Goal: Task Accomplishment & Management: Use online tool/utility

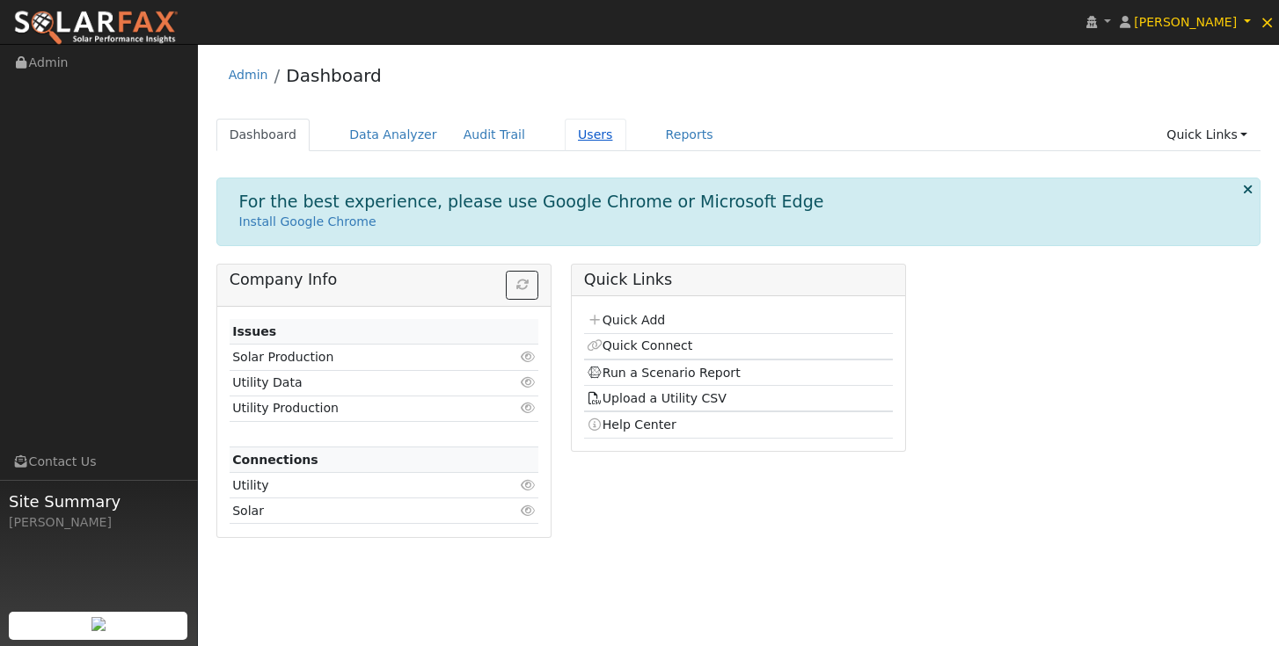
click at [579, 137] on link "Users" at bounding box center [596, 135] width 62 height 33
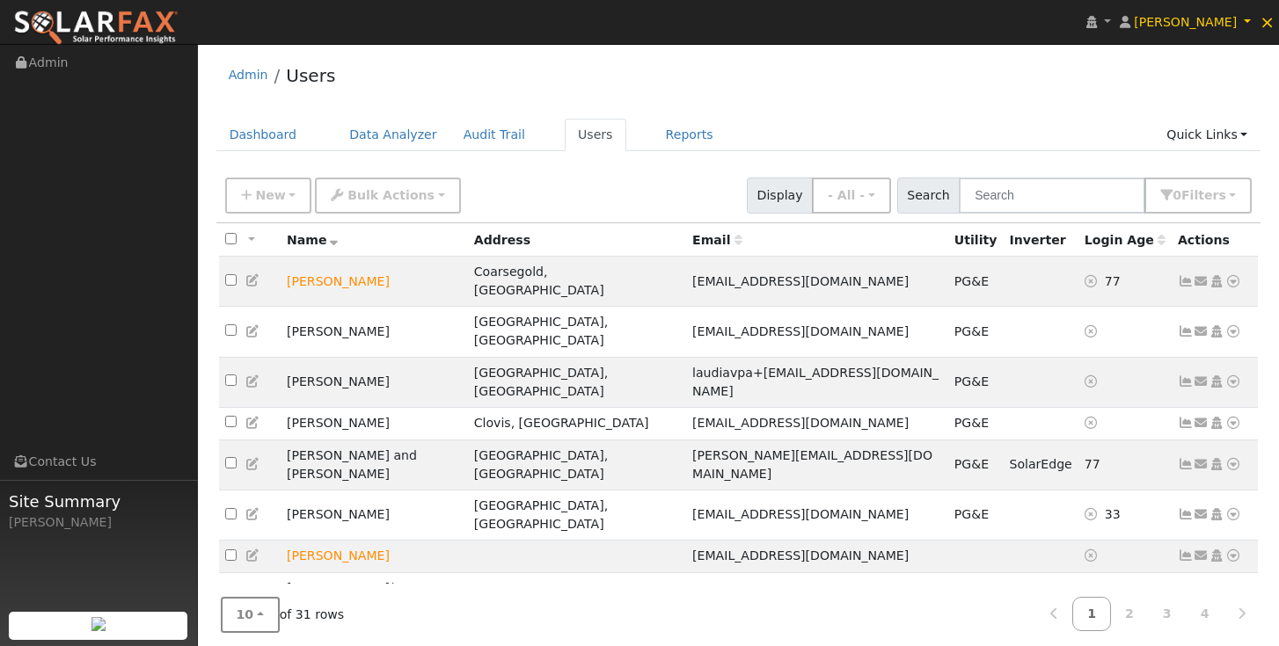
click at [261, 617] on button "10" at bounding box center [250, 615] width 59 height 36
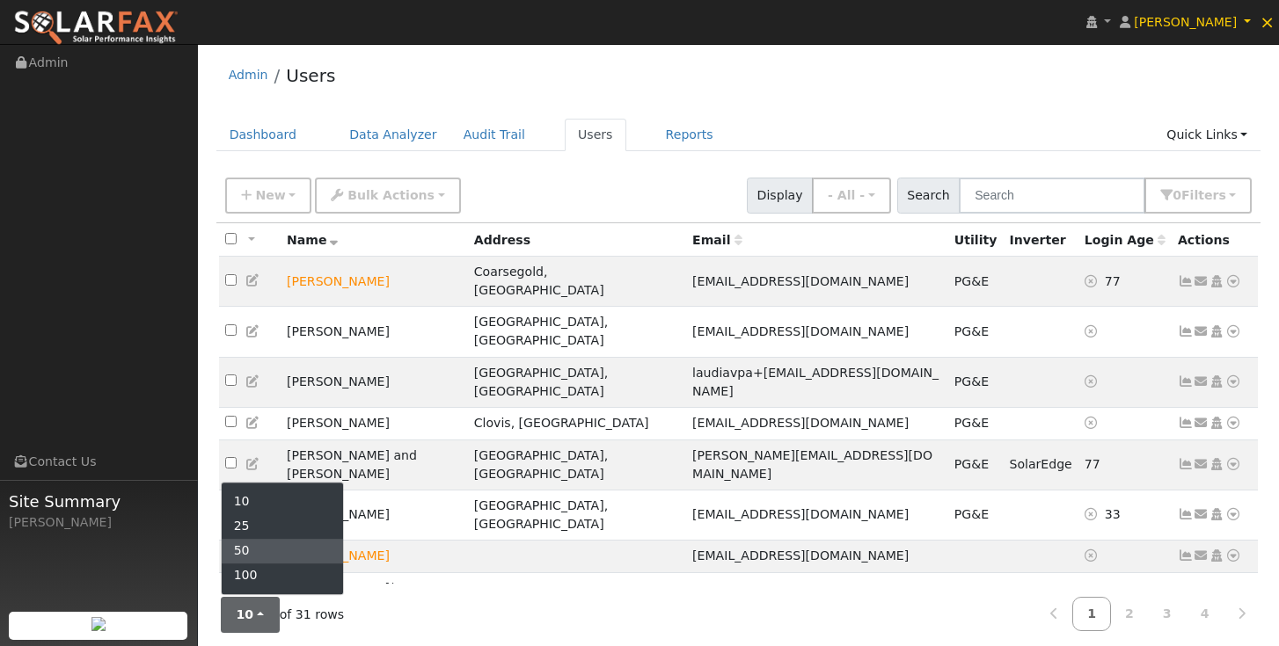
click at [249, 557] on link "50" at bounding box center [283, 551] width 122 height 25
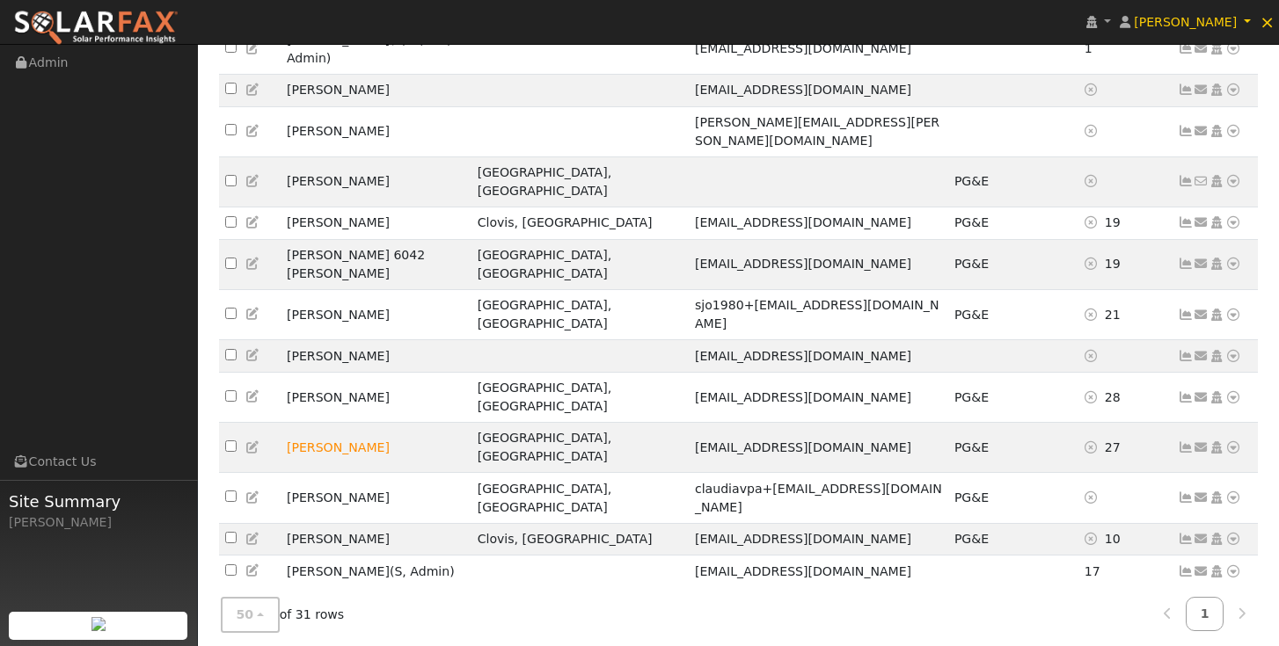
scroll to position [547, 0]
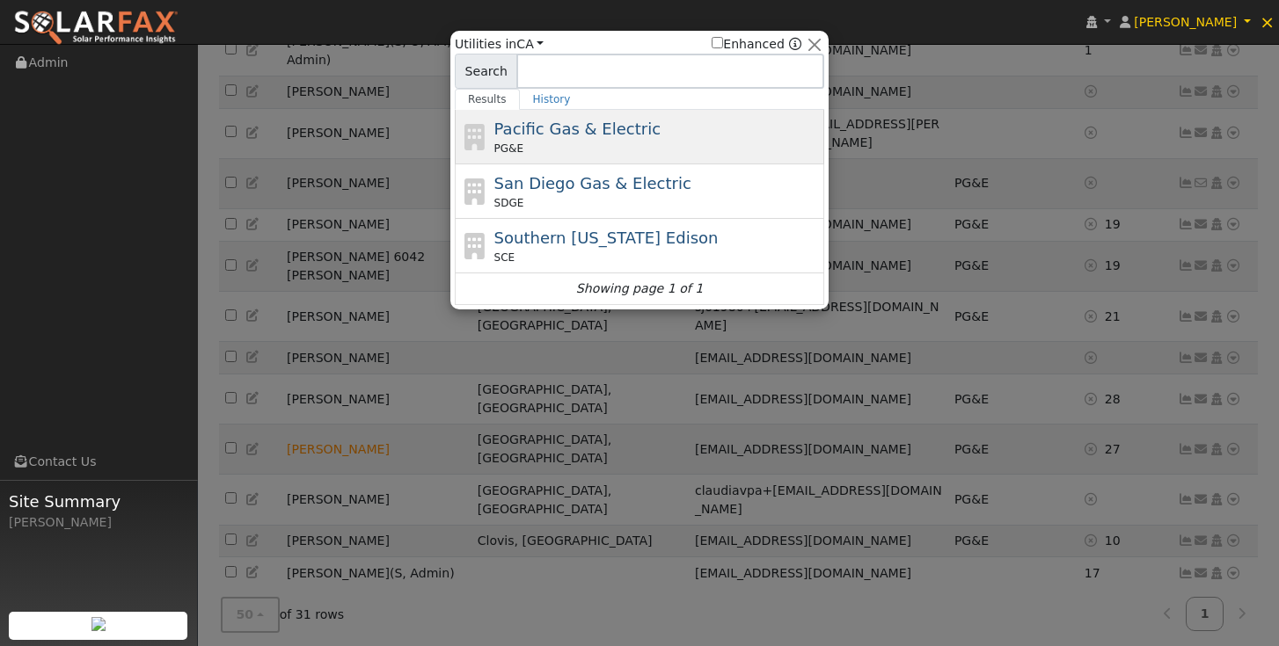
click at [647, 125] on div "Pacific Gas & Electric PG&E" at bounding box center [657, 137] width 326 height 40
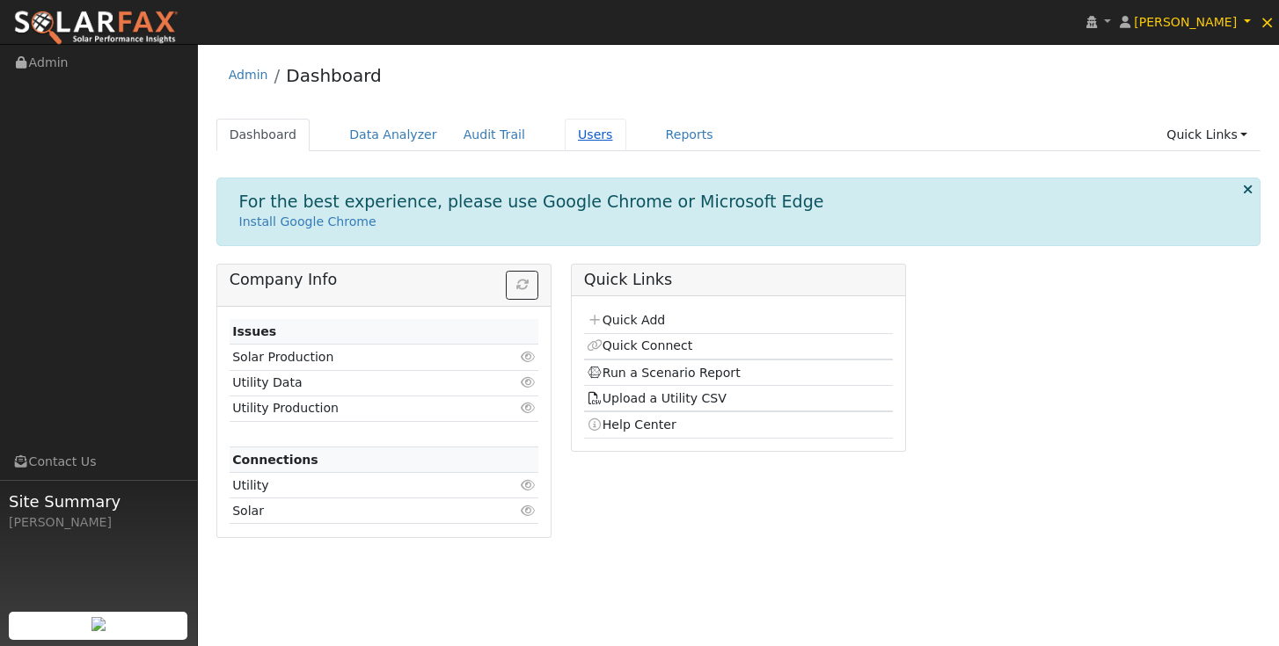
click at [589, 141] on link "Users" at bounding box center [596, 135] width 62 height 33
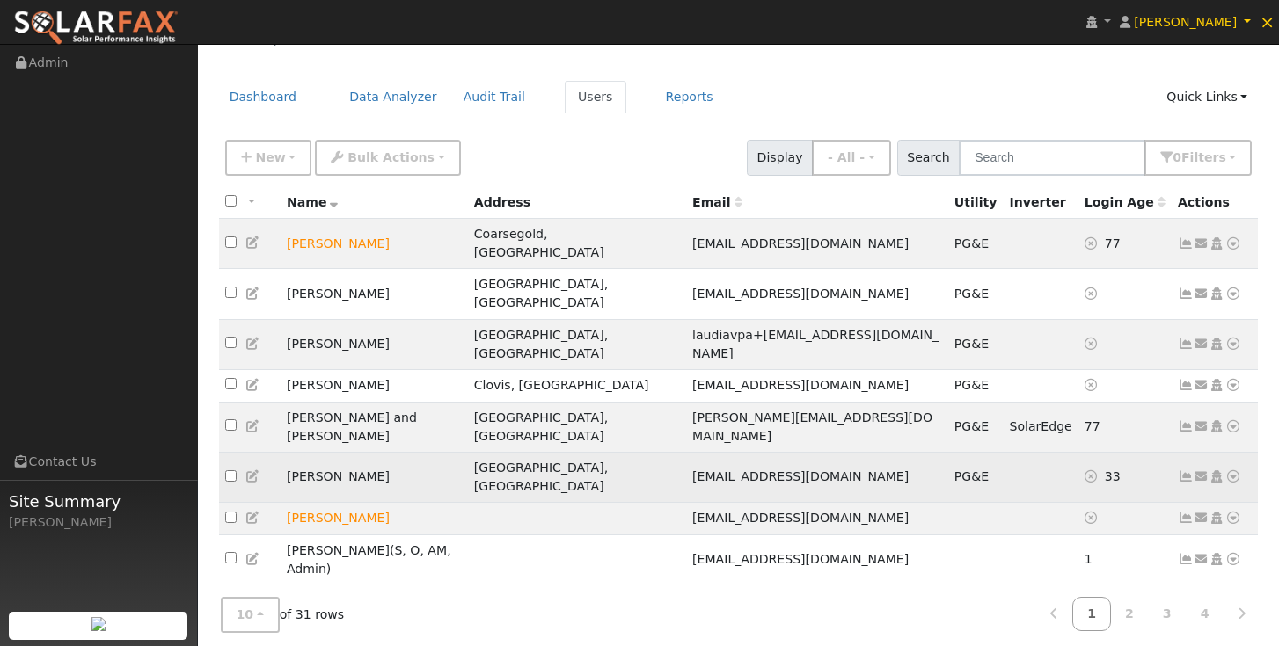
scroll to position [36, 0]
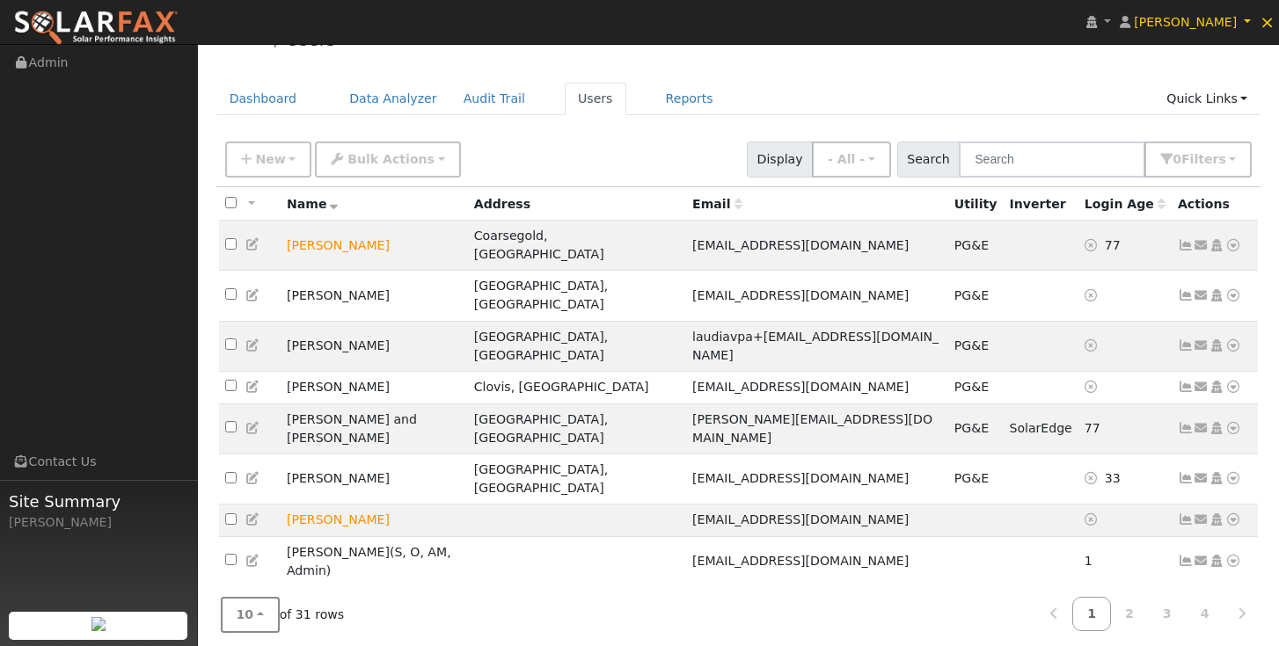
click at [267, 607] on button "10" at bounding box center [250, 615] width 59 height 36
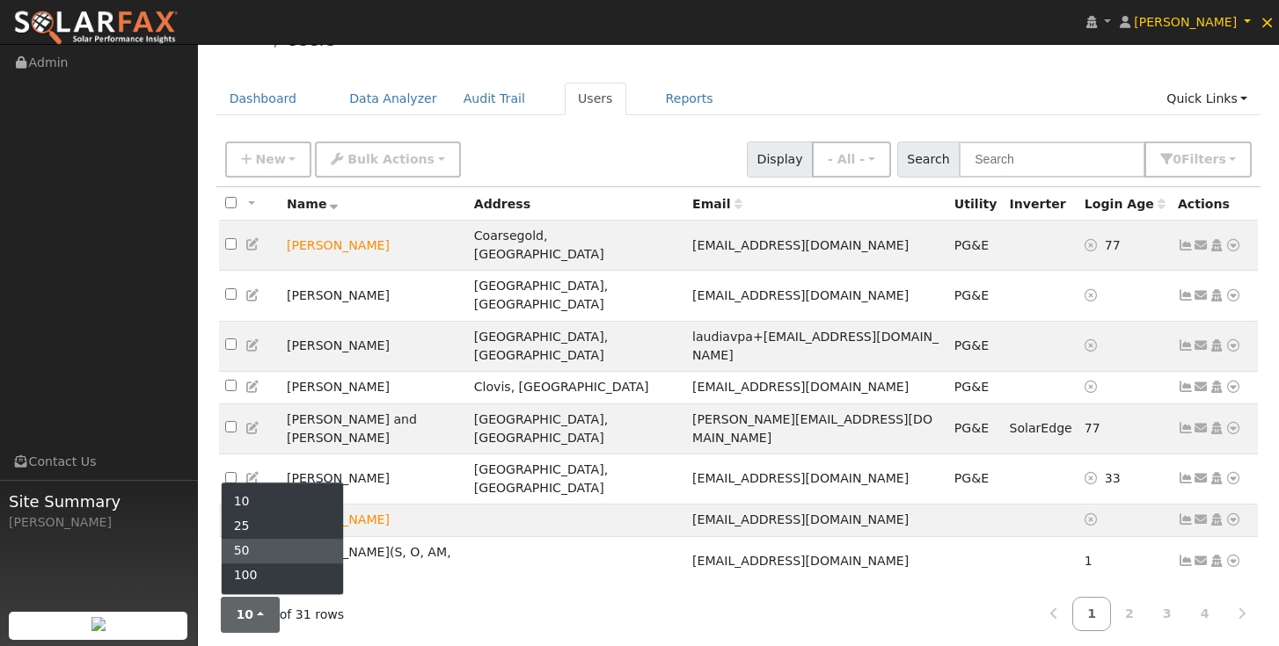
click at [253, 551] on link "50" at bounding box center [283, 551] width 122 height 25
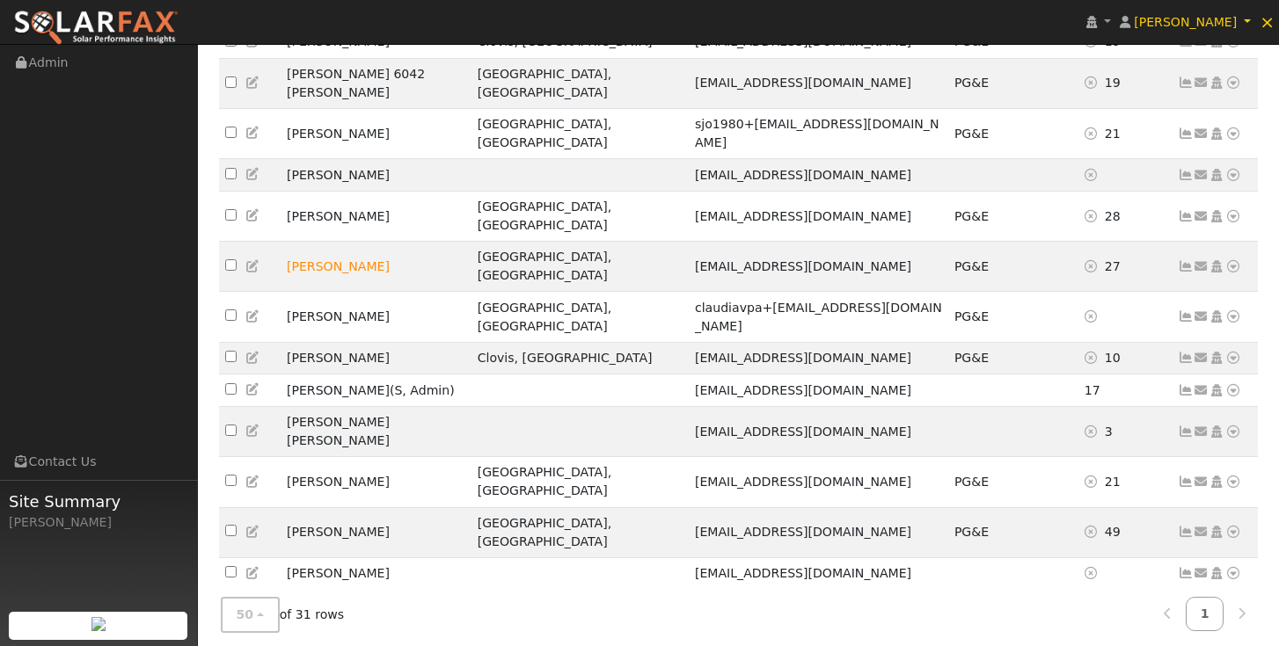
scroll to position [729, 0]
click at [1231, 601] on icon at bounding box center [1233, 607] width 16 height 12
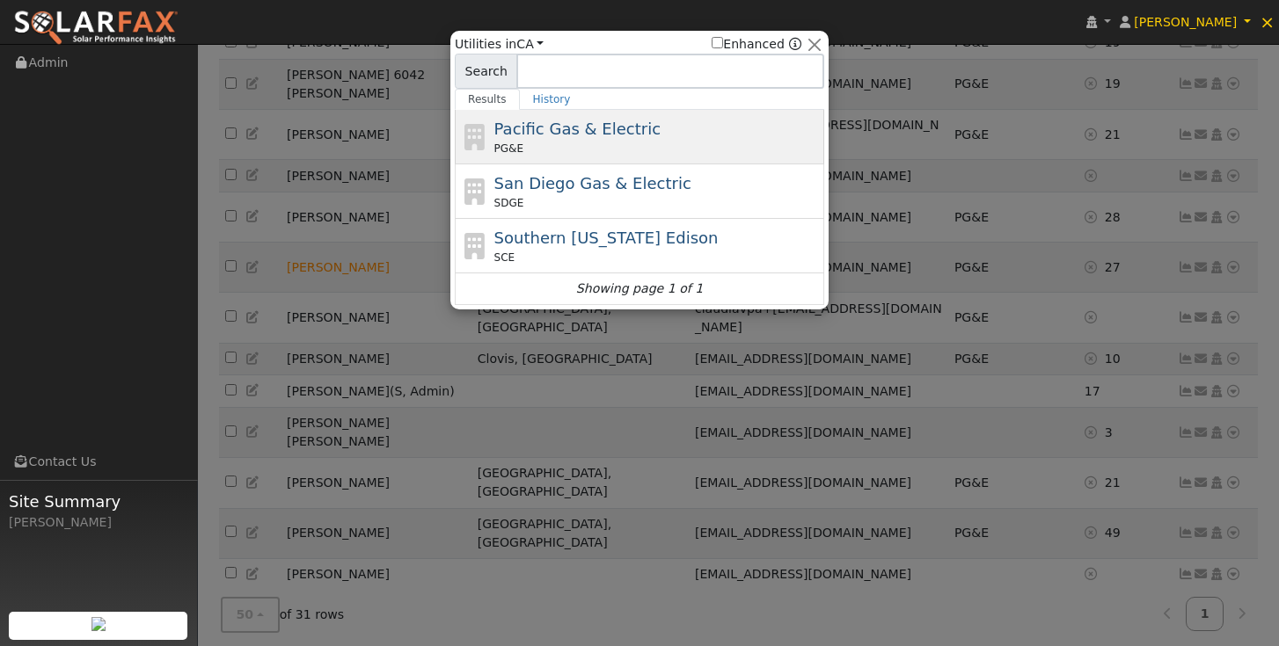
click at [613, 136] on span "Pacific Gas & Electric" at bounding box center [577, 129] width 166 height 18
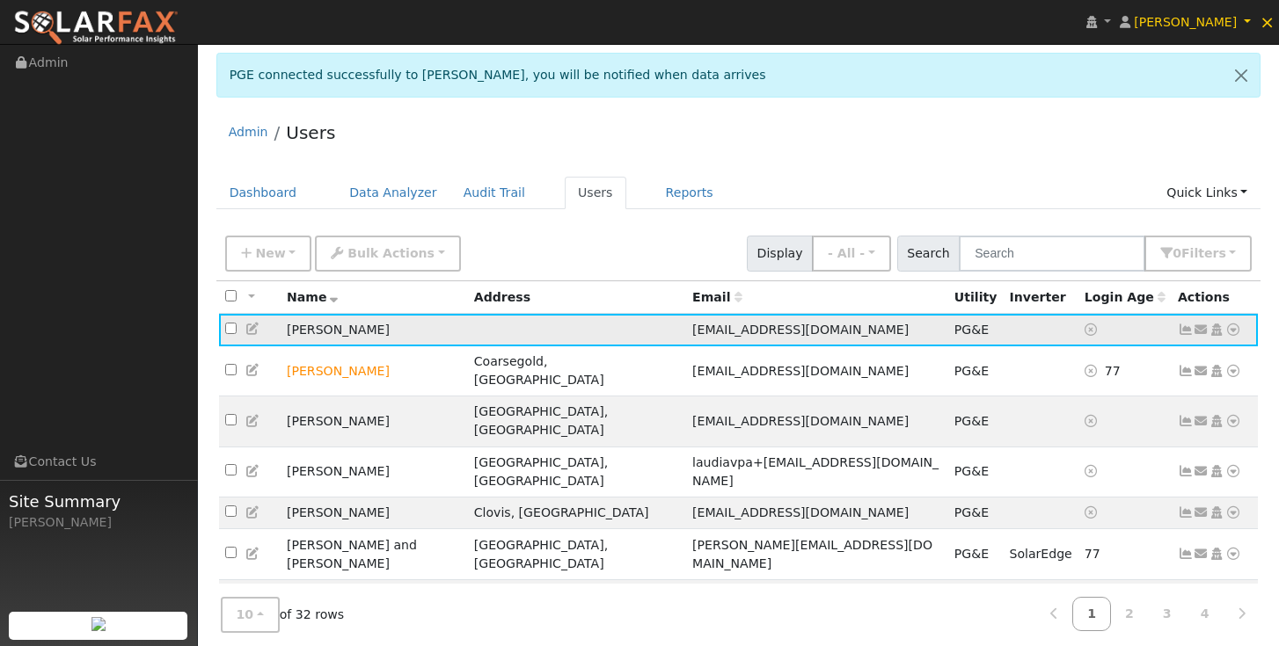
click at [1187, 333] on icon at bounding box center [1186, 330] width 16 height 12
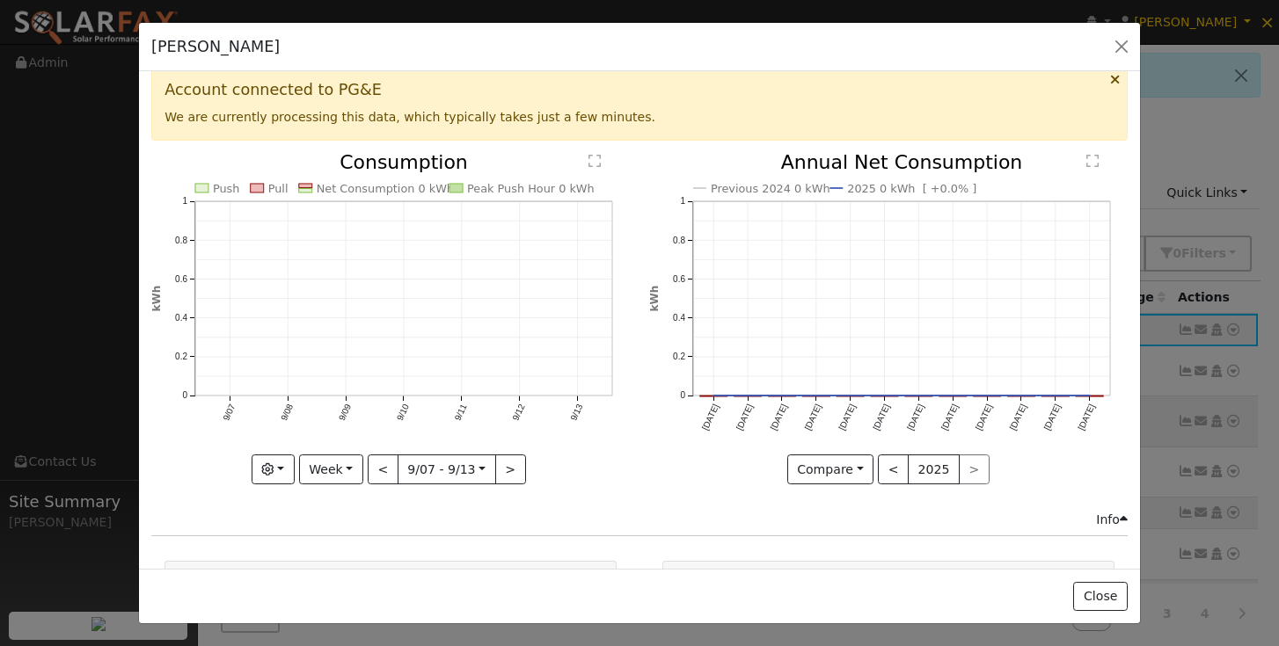
scroll to position [20, 0]
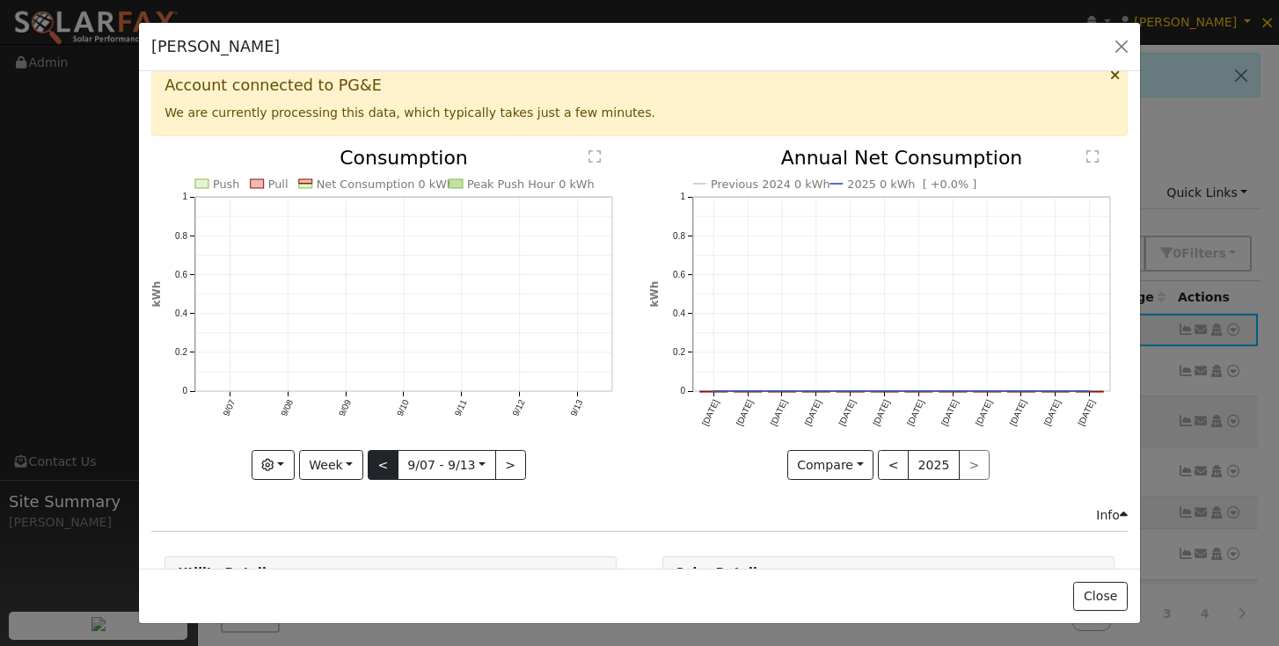
click at [390, 469] on button "<" at bounding box center [383, 465] width 31 height 30
type input "2025-08-24"
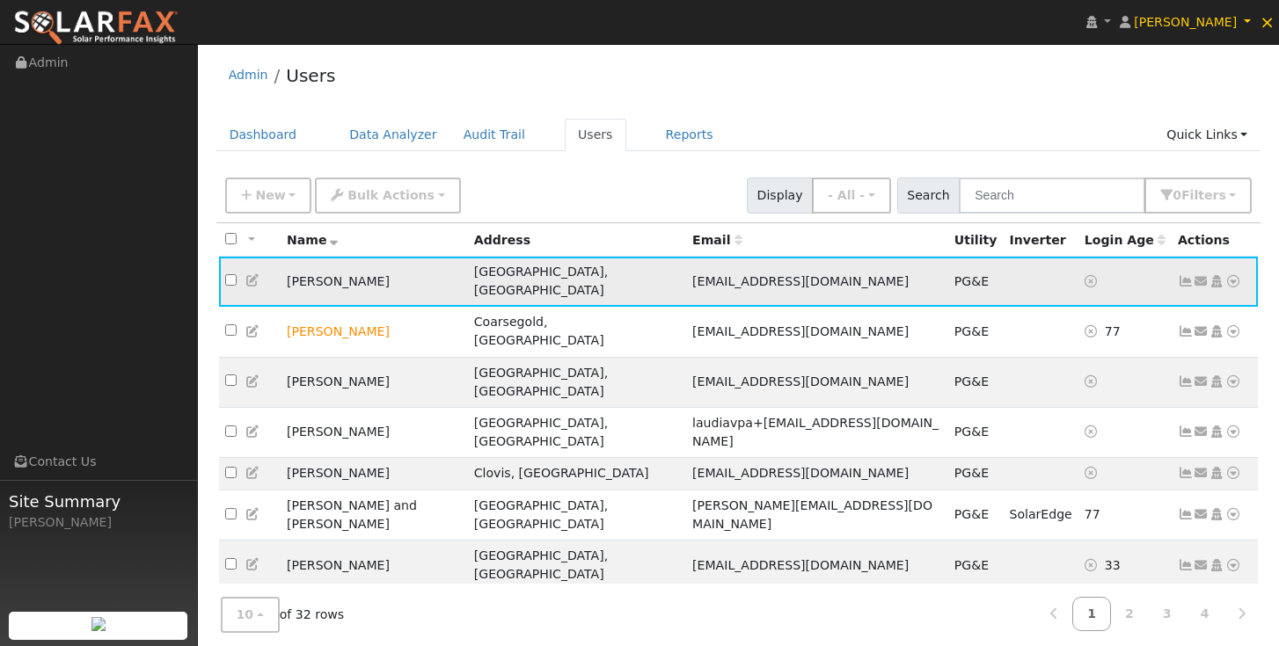
click at [1182, 275] on icon at bounding box center [1186, 281] width 16 height 12
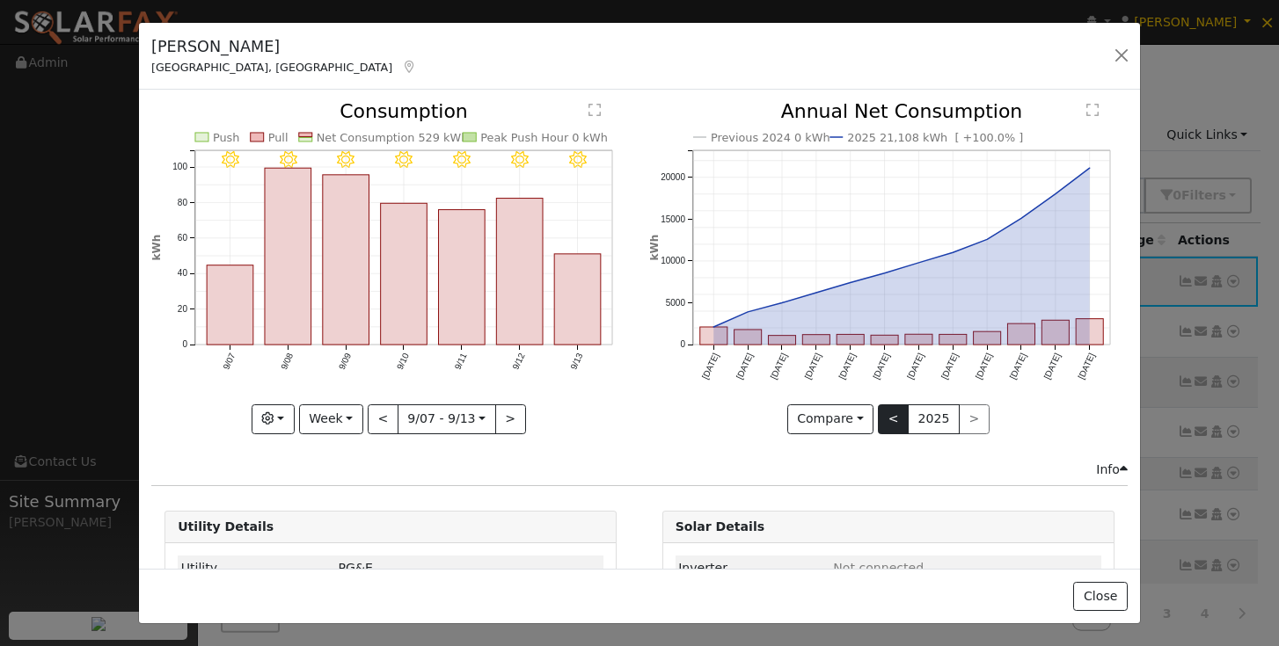
click at [889, 420] on button "<" at bounding box center [893, 420] width 31 height 30
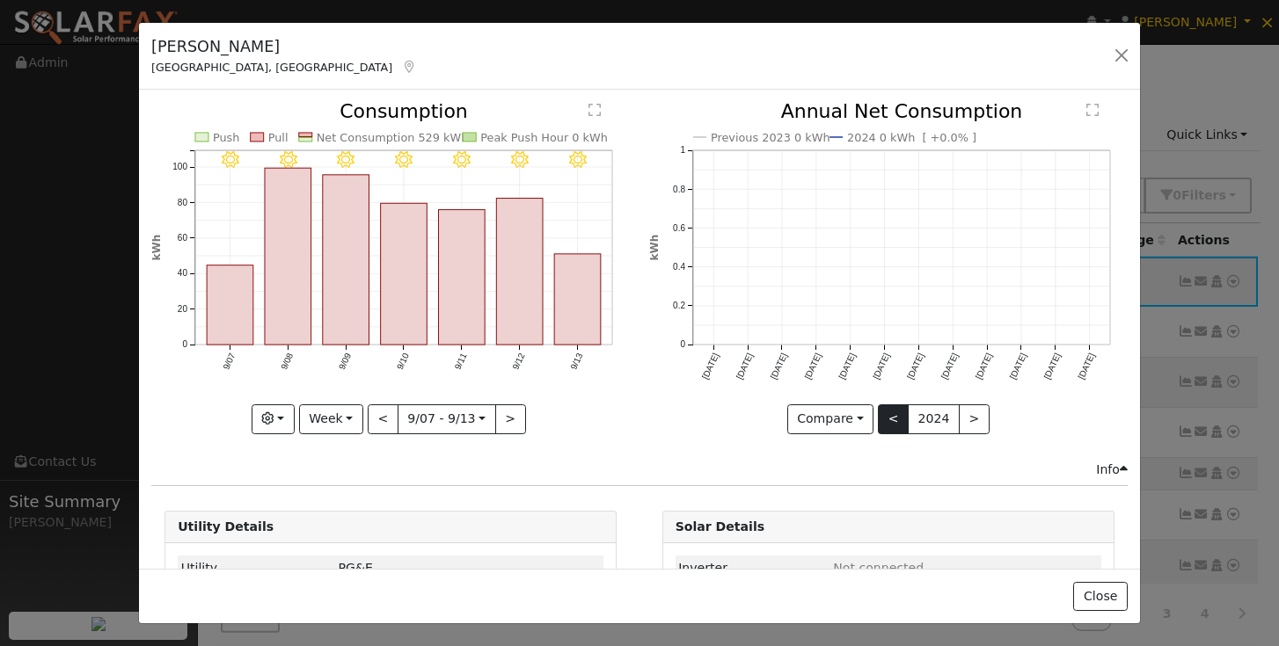
click at [889, 420] on button "<" at bounding box center [893, 420] width 31 height 30
click at [969, 415] on button ">" at bounding box center [974, 420] width 31 height 30
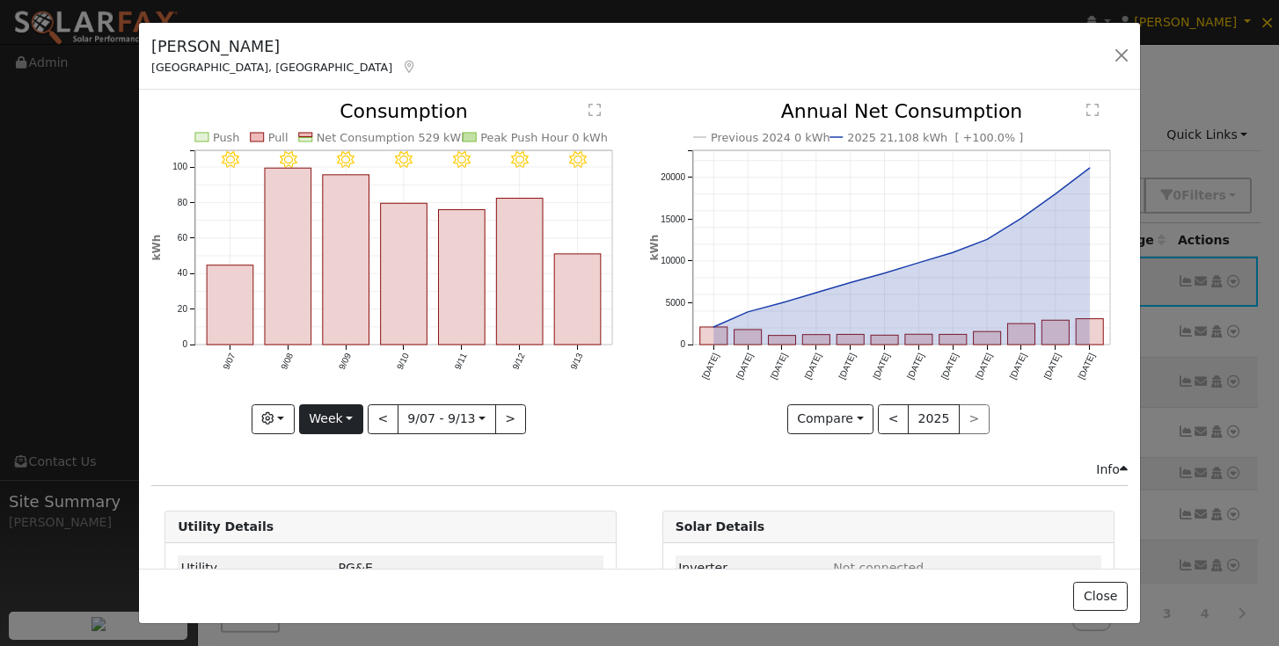
click at [354, 416] on button "Week" at bounding box center [331, 420] width 64 height 30
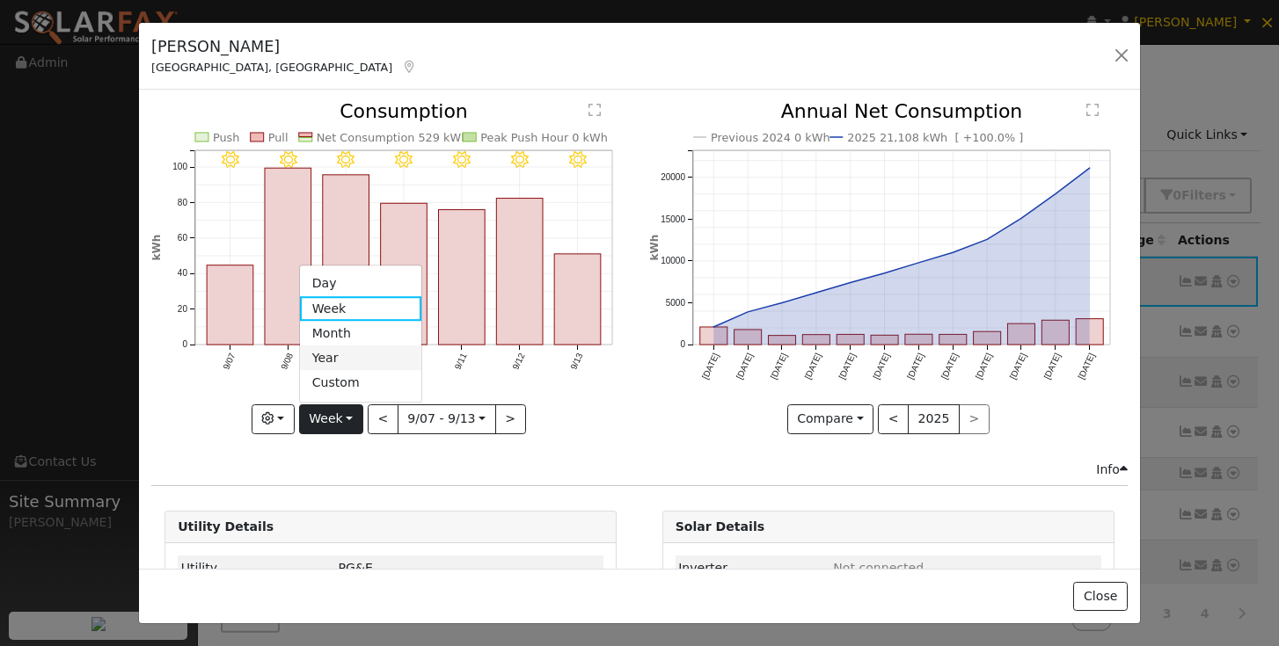
click at [339, 357] on link "Year" at bounding box center [361, 359] width 122 height 25
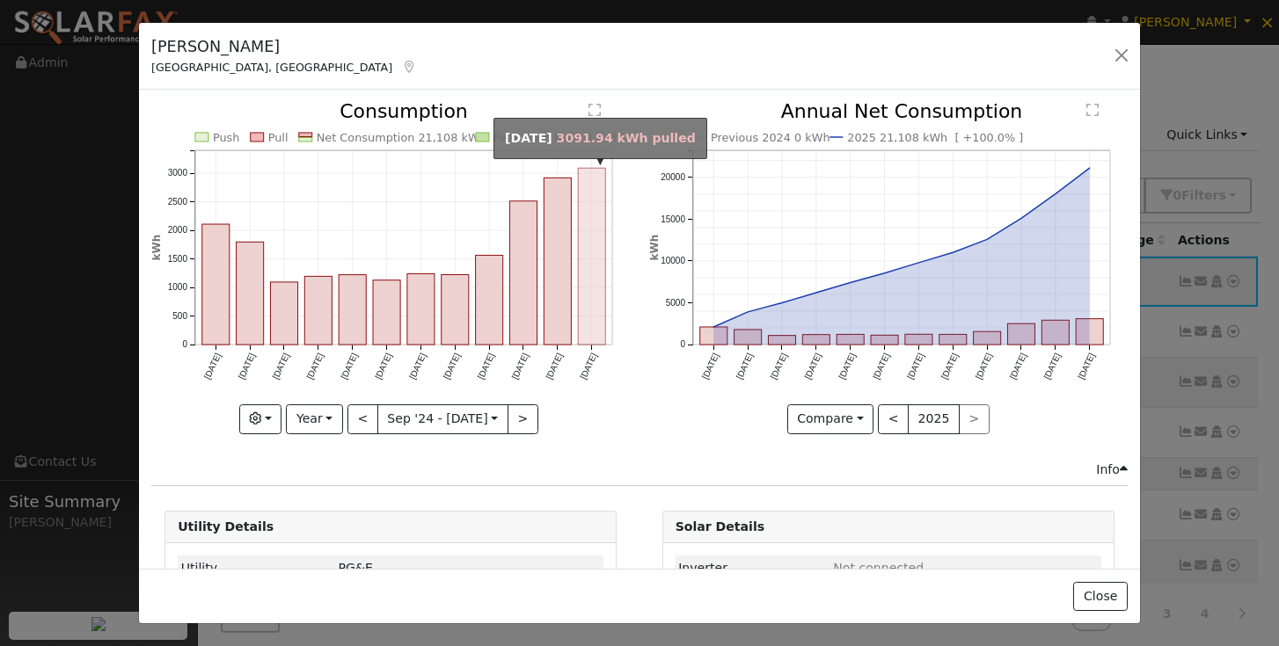
click at [588, 327] on rect "onclick=""" at bounding box center [592, 257] width 27 height 177
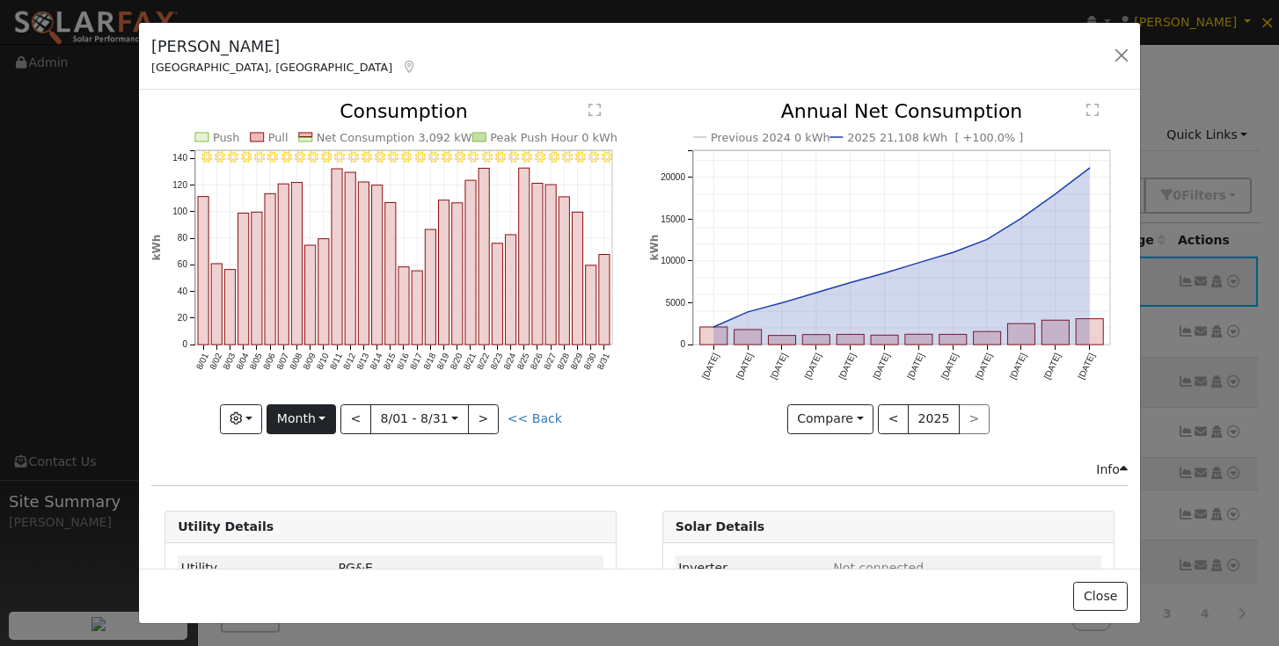
click at [336, 420] on button "Month" at bounding box center [300, 420] width 69 height 30
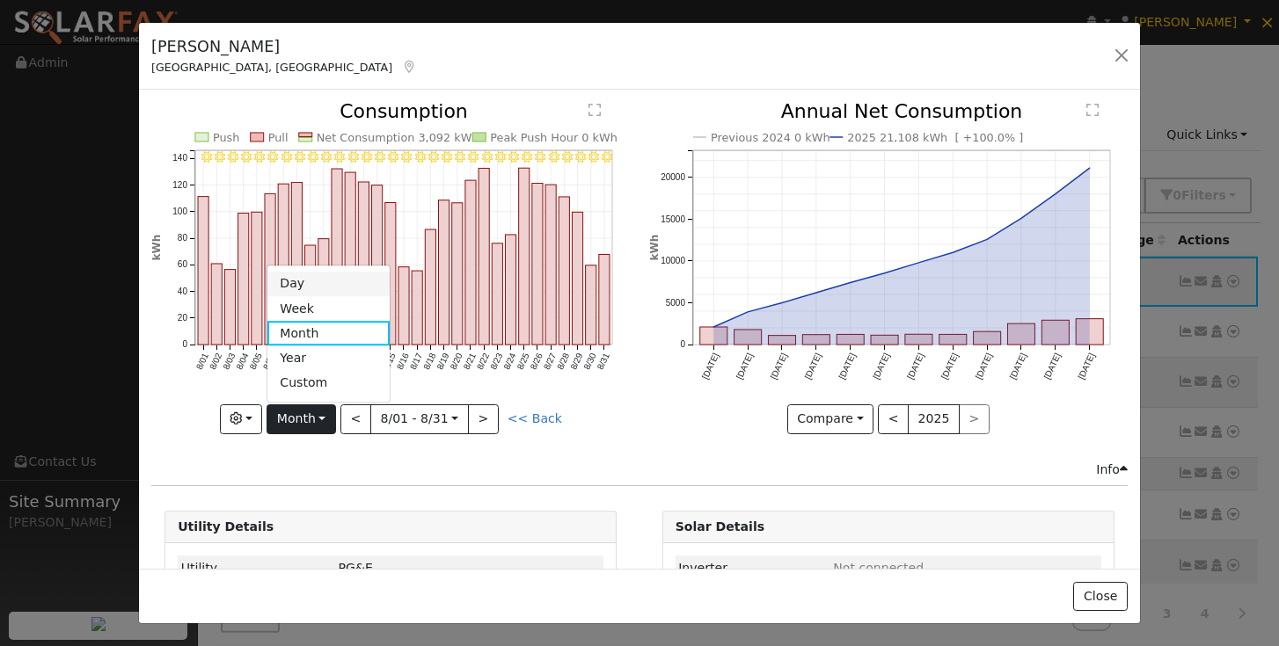
click at [303, 289] on link "Day" at bounding box center [328, 284] width 122 height 25
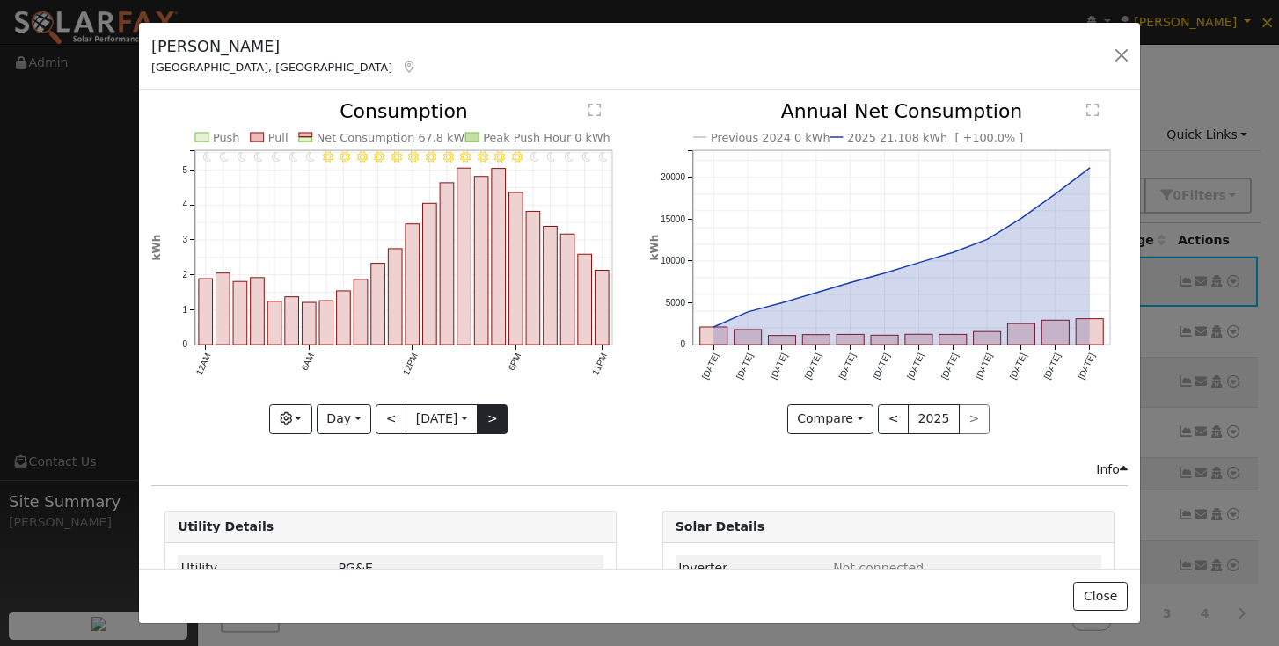
click at [495, 417] on button ">" at bounding box center [492, 420] width 31 height 30
click at [503, 420] on button ">" at bounding box center [492, 420] width 31 height 30
type input "[DATE]"
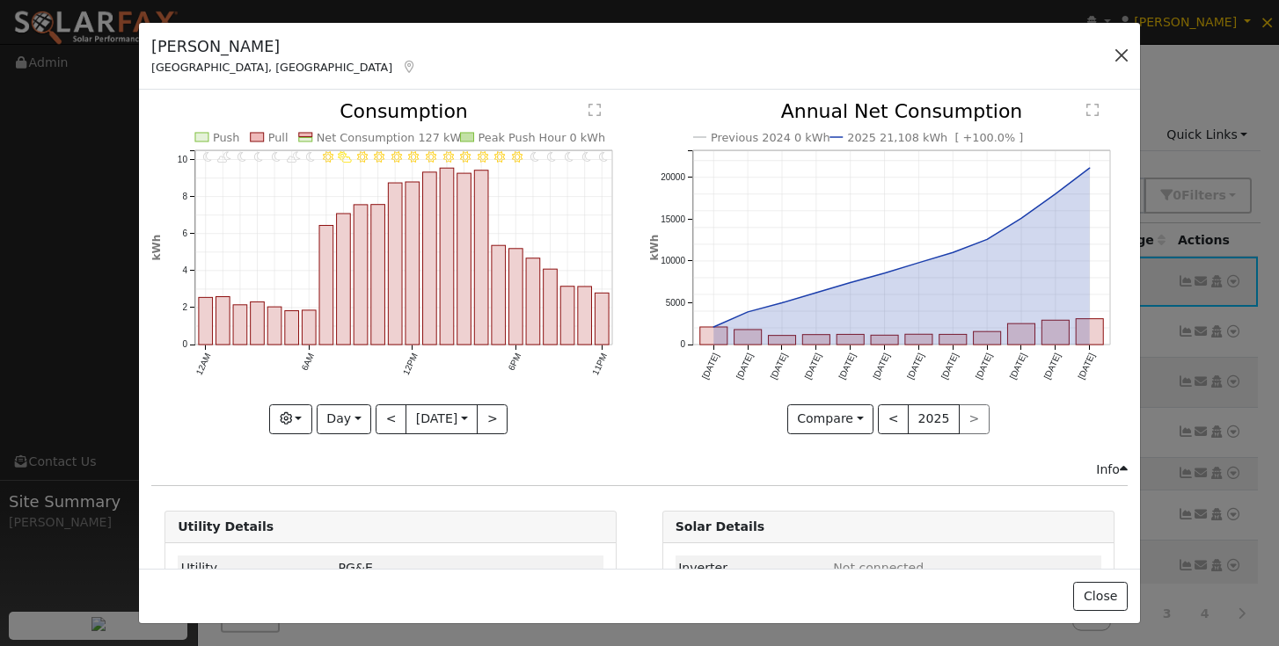
click at [1120, 58] on button "button" at bounding box center [1121, 55] width 25 height 25
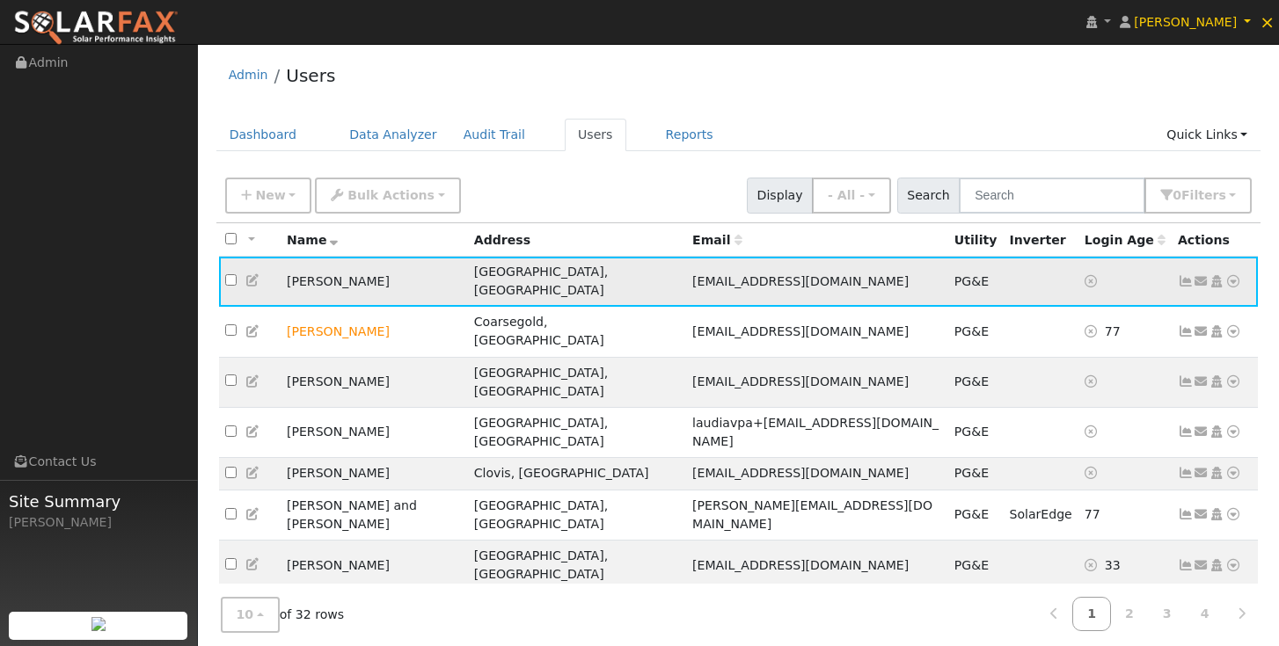
click at [1233, 275] on icon at bounding box center [1233, 281] width 16 height 12
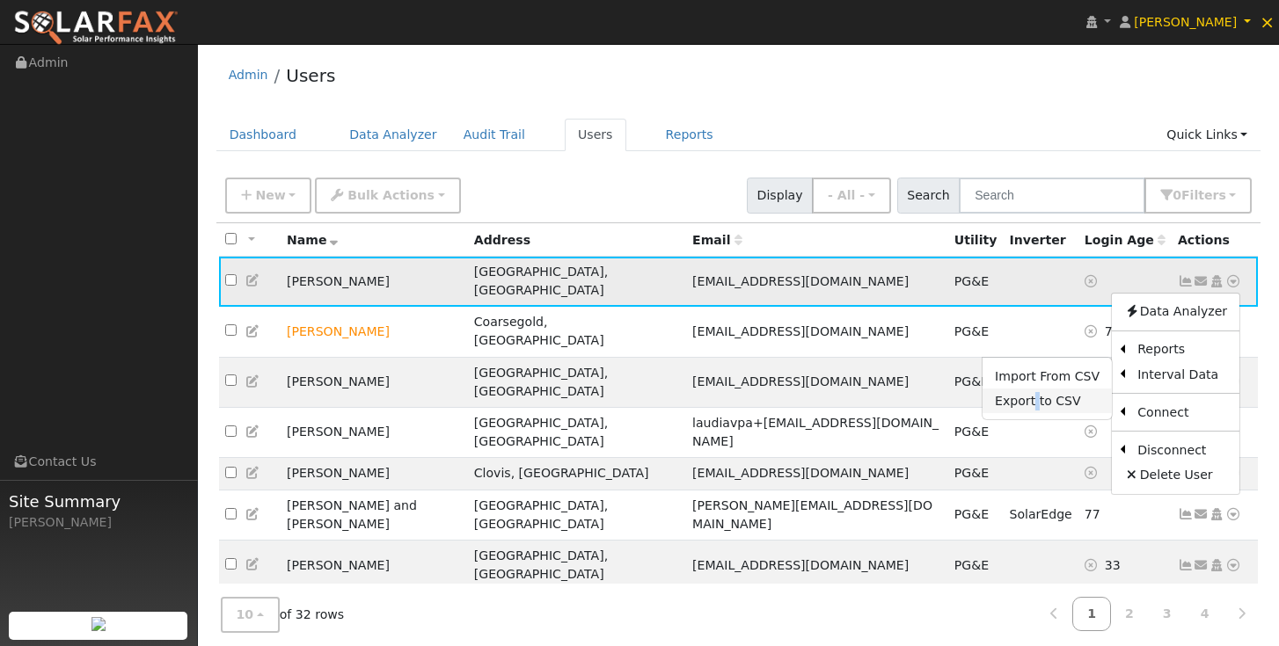
click at [1046, 398] on link "Export to CSV" at bounding box center [1046, 401] width 129 height 25
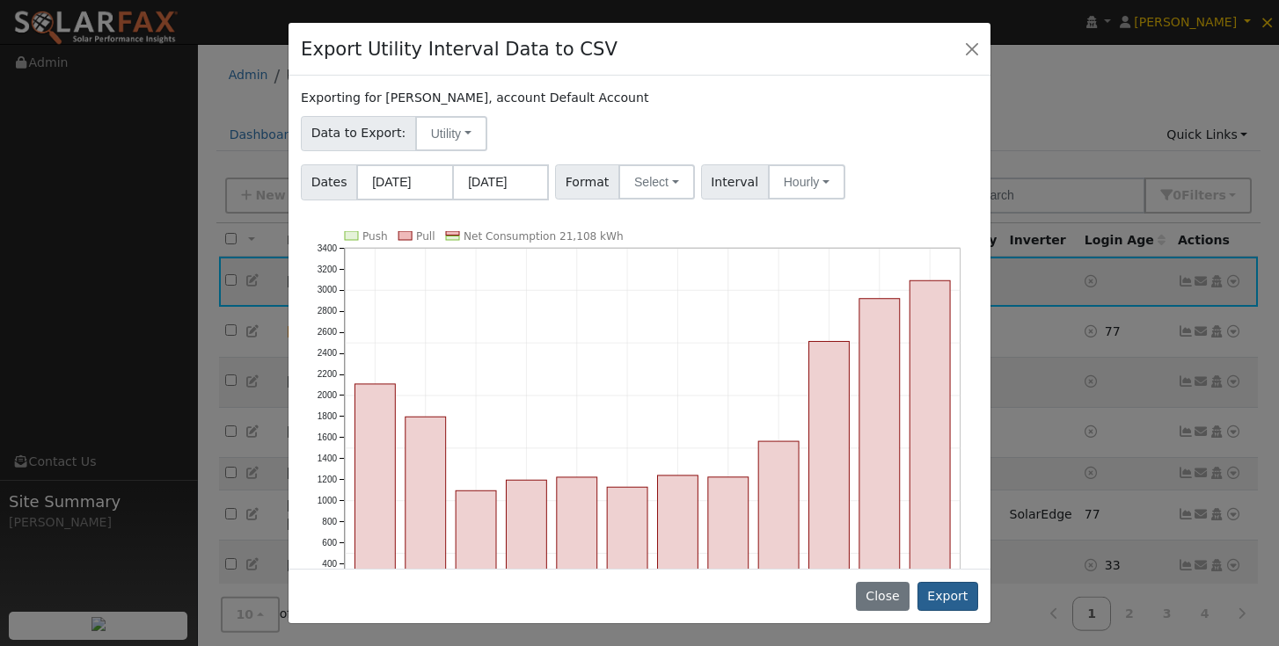
click at [944, 602] on button "Export" at bounding box center [947, 597] width 61 height 30
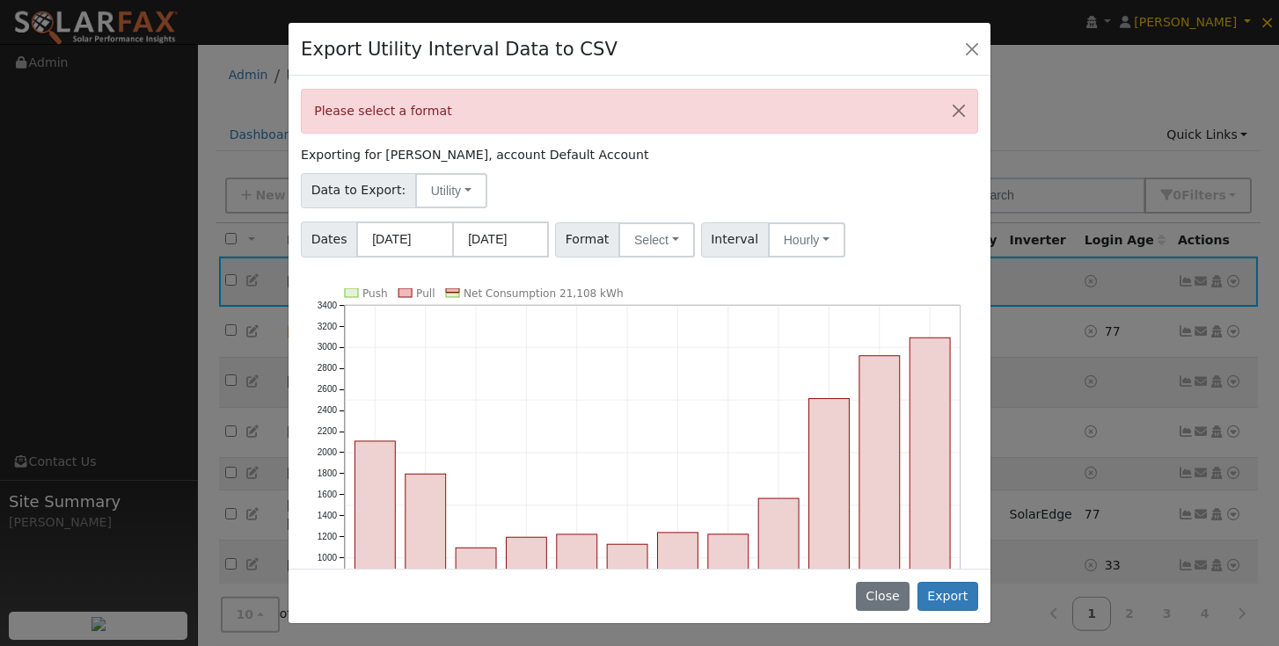
click at [588, 186] on div "Data to Export: Utility Utility Solar" at bounding box center [639, 187] width 683 height 41
click at [672, 241] on button "Select" at bounding box center [656, 240] width 77 height 35
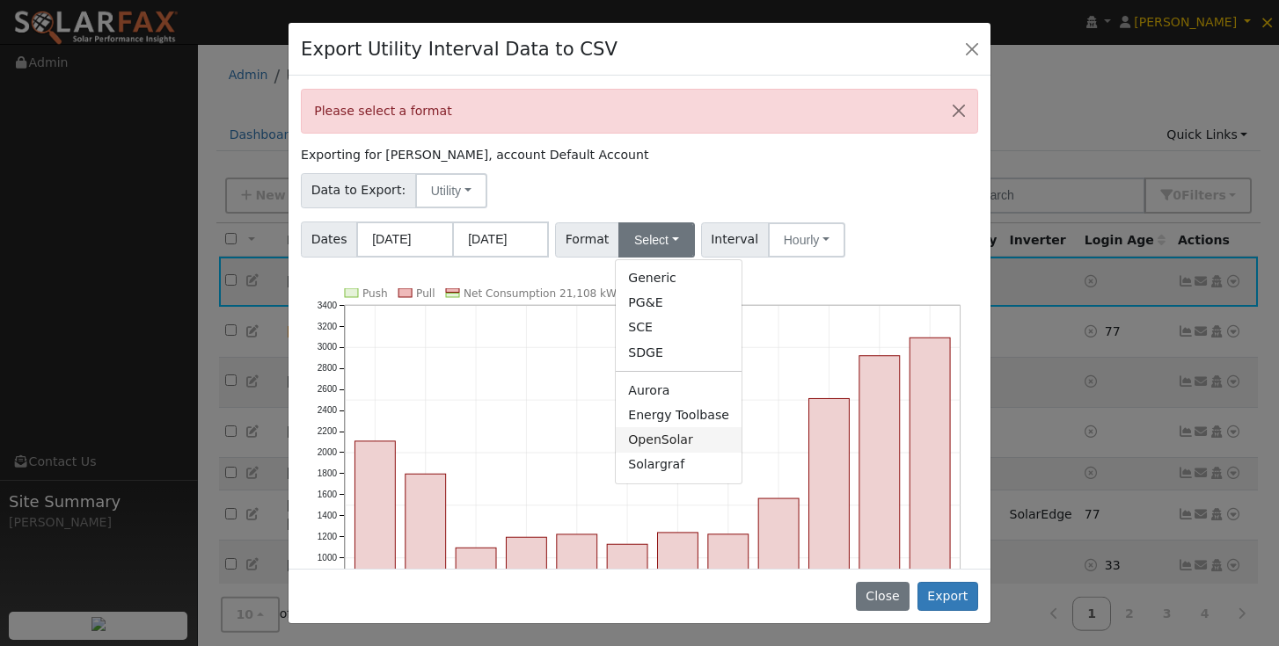
click at [653, 441] on link "OpenSolar" at bounding box center [679, 439] width 126 height 25
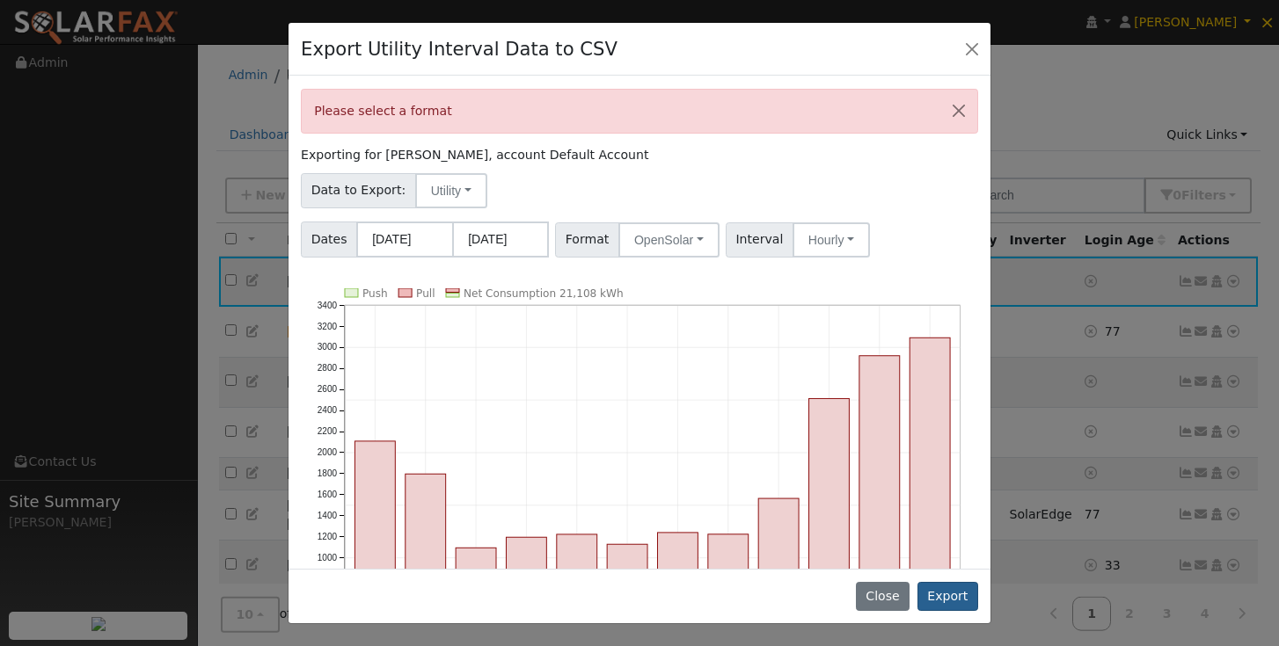
click at [949, 595] on button "Export" at bounding box center [947, 597] width 61 height 30
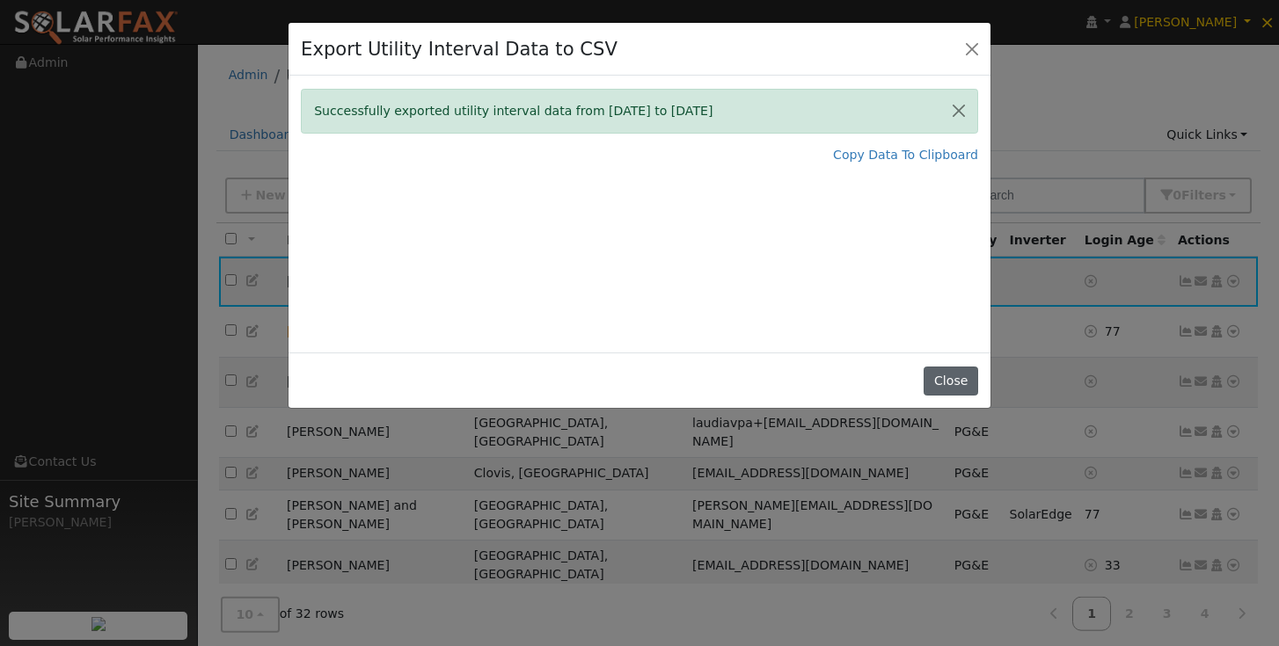
click at [938, 378] on button "Close" at bounding box center [950, 382] width 54 height 30
